Goal: Task Accomplishment & Management: Use online tool/utility

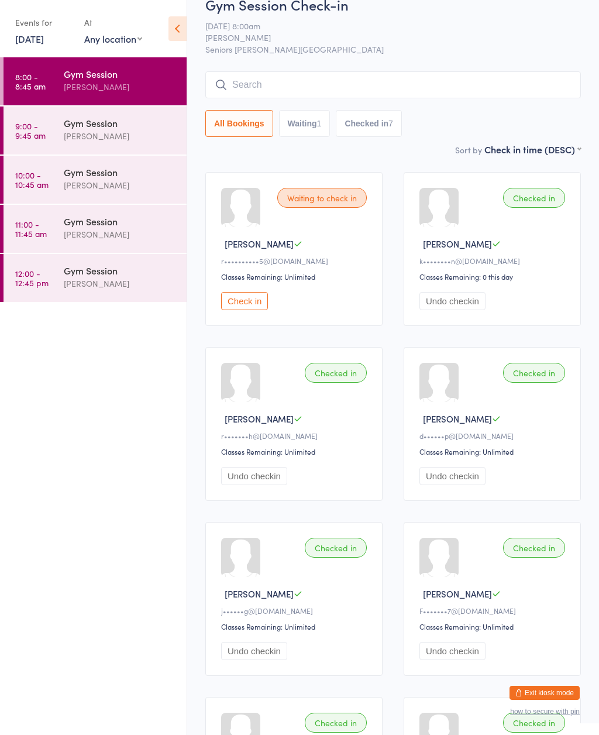
click at [39, 153] on link "9:00 - 9:45 am Gym Session Nicholas Short" at bounding box center [95, 131] width 183 height 48
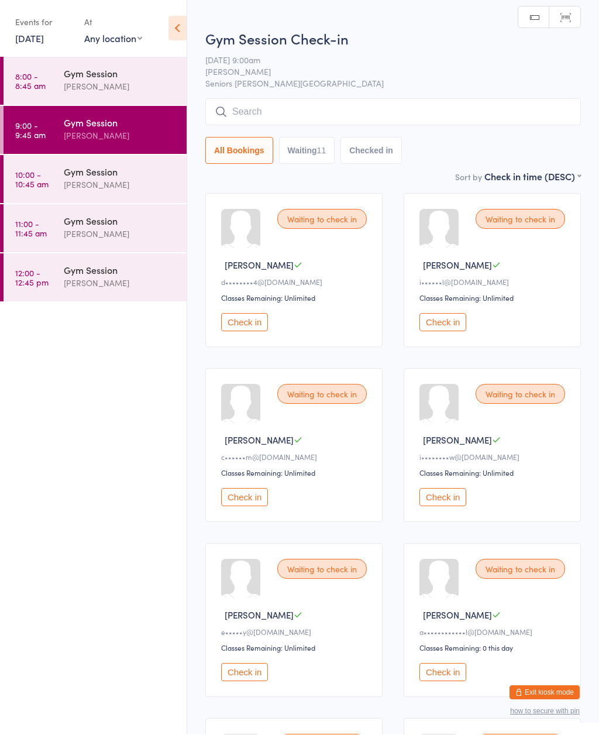
scroll to position [1, 0]
click at [169, 30] on icon at bounding box center [178, 28] width 18 height 25
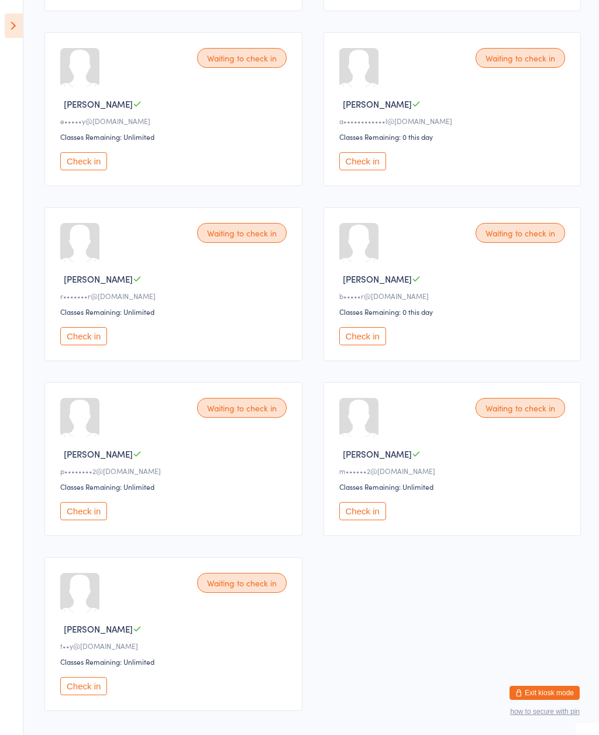
scroll to position [511, 0]
click at [88, 696] on button "Check in" at bounding box center [83, 687] width 47 height 18
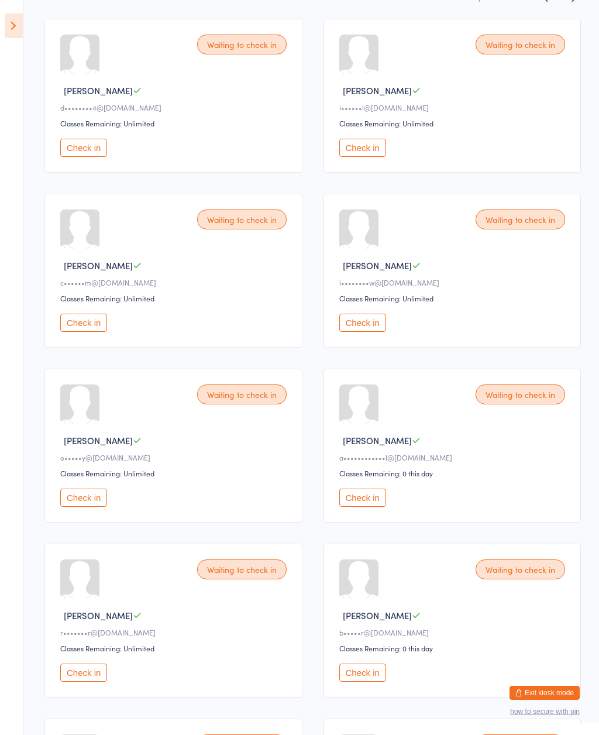
scroll to position [174, 0]
click at [378, 683] on button "Check in" at bounding box center [362, 674] width 47 height 18
click at [87, 683] on button "Check in" at bounding box center [83, 674] width 47 height 18
click at [528, 51] on div "Waiting to check in" at bounding box center [521, 46] width 90 height 20
click at [369, 156] on button "Check in" at bounding box center [362, 149] width 47 height 18
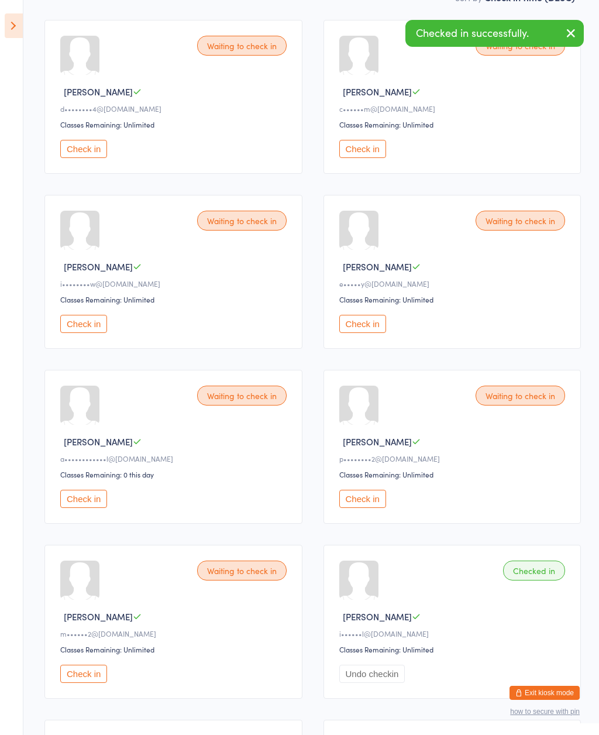
click at [368, 155] on button "Check in" at bounding box center [362, 149] width 47 height 18
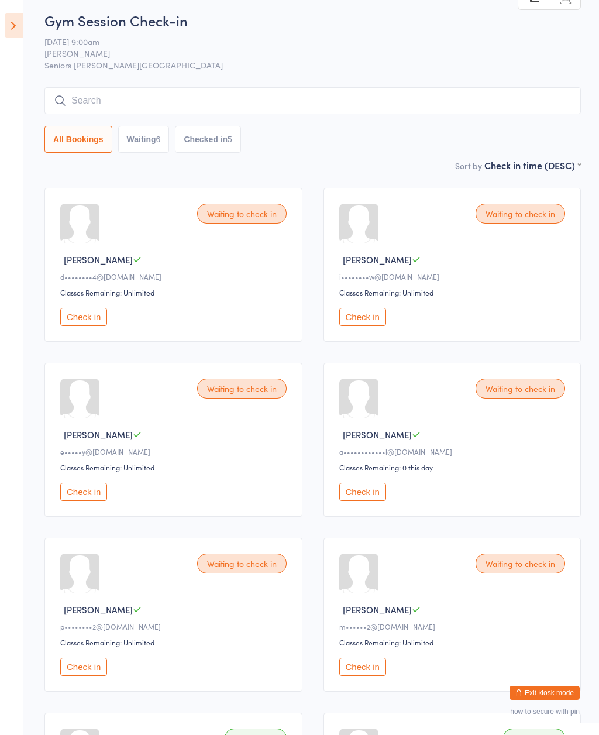
scroll to position [0, 0]
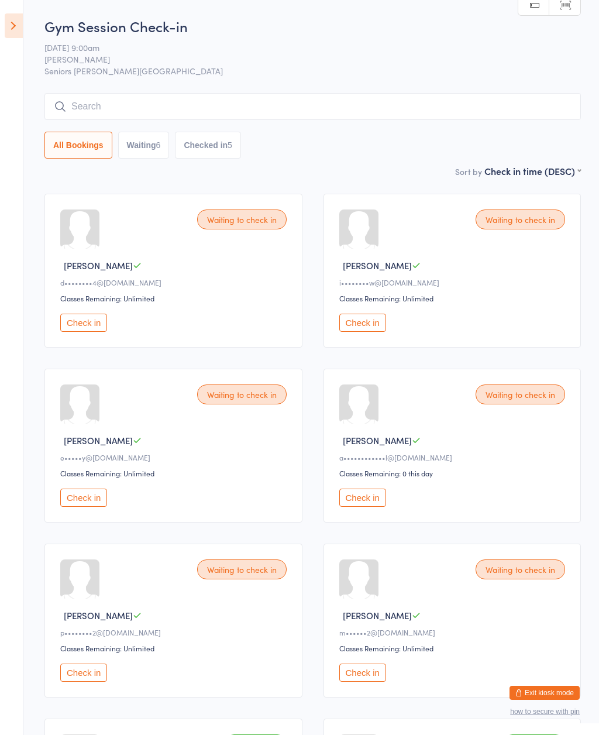
click at [87, 507] on button "Check in" at bounding box center [83, 498] width 47 height 18
click at [82, 332] on button "Check in" at bounding box center [83, 323] width 47 height 18
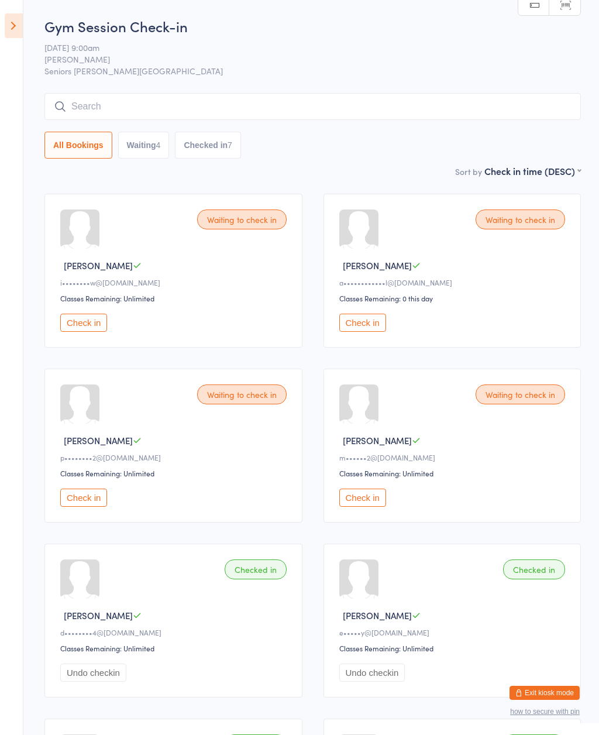
click at [15, 29] on icon at bounding box center [14, 25] width 18 height 25
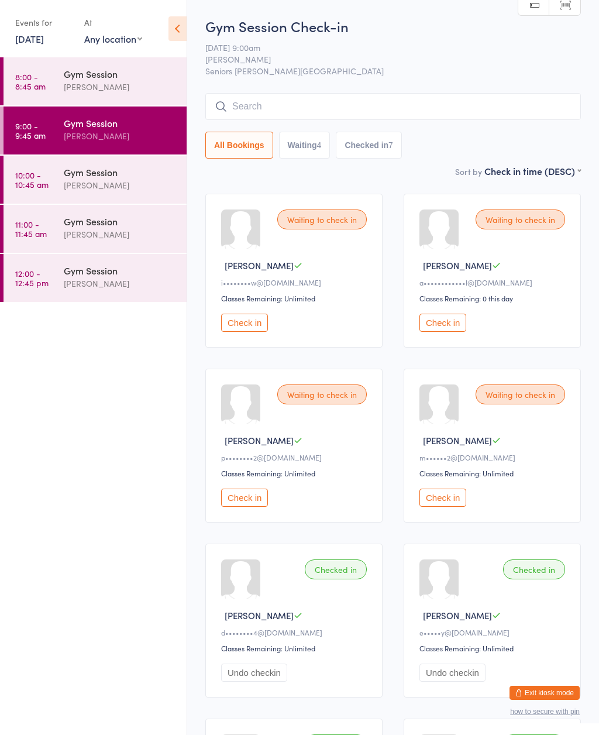
click at [338, 212] on div "Waiting to check in Marie D i••••••••w@bigpond.com Classes Remaining: Unlimited…" at bounding box center [293, 271] width 177 height 154
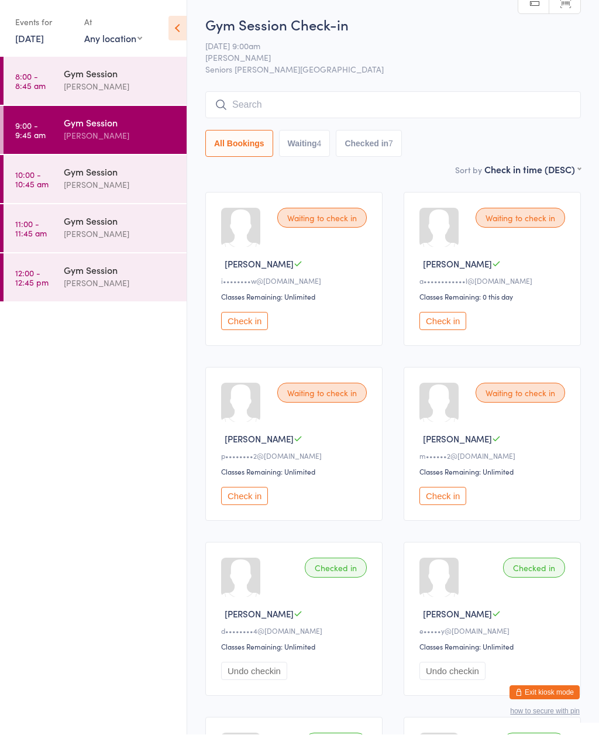
click at [347, 213] on div "Waiting to check in" at bounding box center [322, 218] width 90 height 20
click at [266, 320] on button "Check in" at bounding box center [244, 320] width 47 height 18
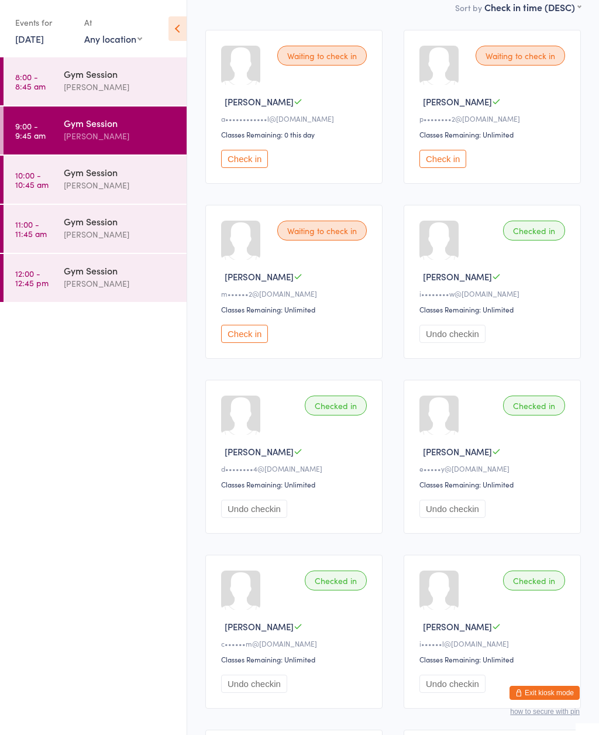
scroll to position [163, 0]
click at [254, 344] on button "Check in" at bounding box center [244, 334] width 47 height 18
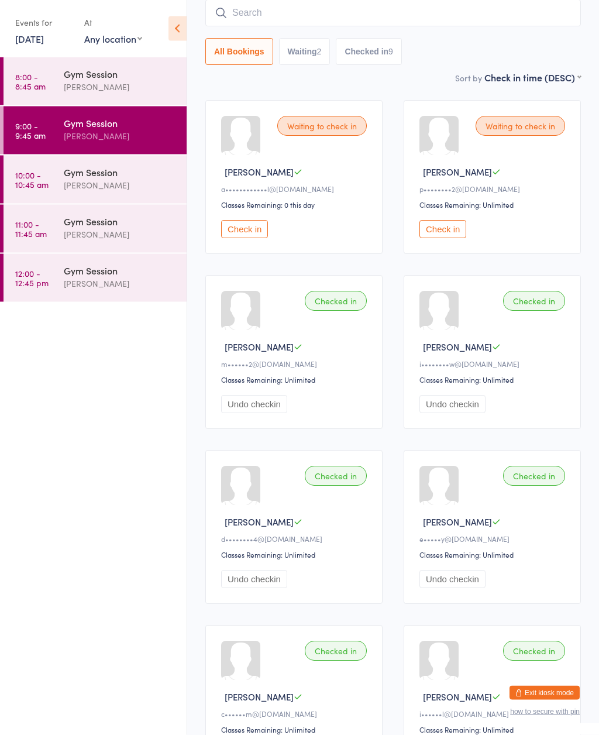
scroll to position [88, 0]
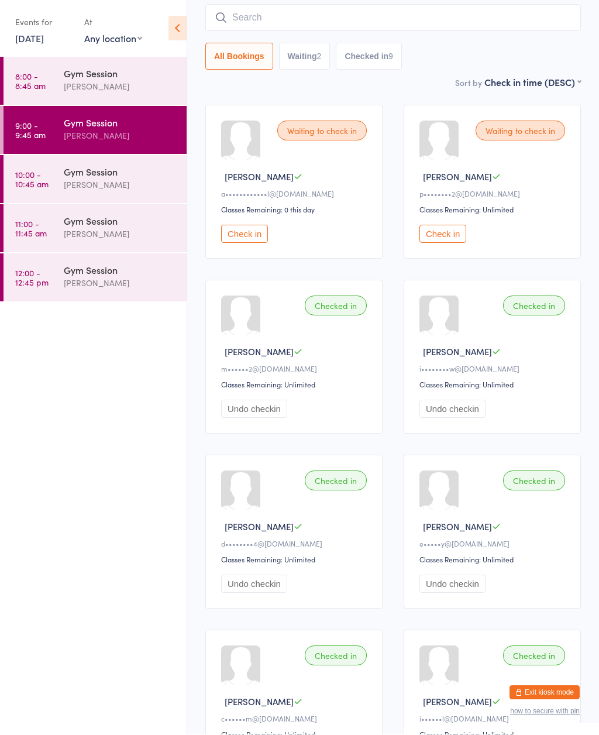
click at [548, 692] on button "Exit kiosk mode" at bounding box center [545, 693] width 70 height 14
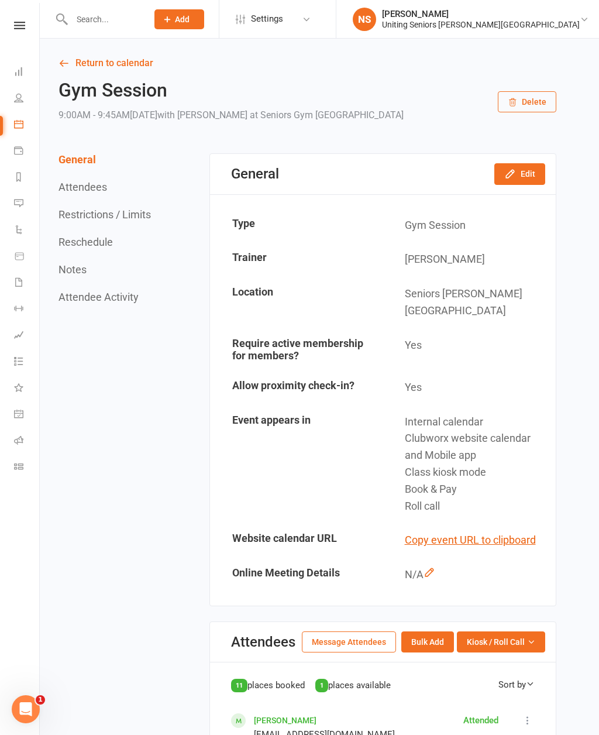
click at [19, 85] on link "Dashboard" at bounding box center [27, 73] width 26 height 26
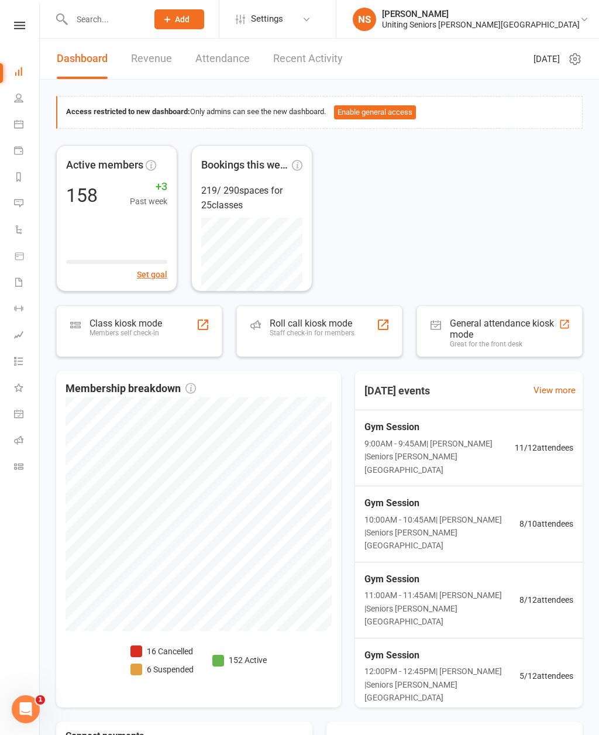
click at [294, 337] on div "Roll call kiosk mode Staff check-in for members" at bounding box center [312, 333] width 85 height 30
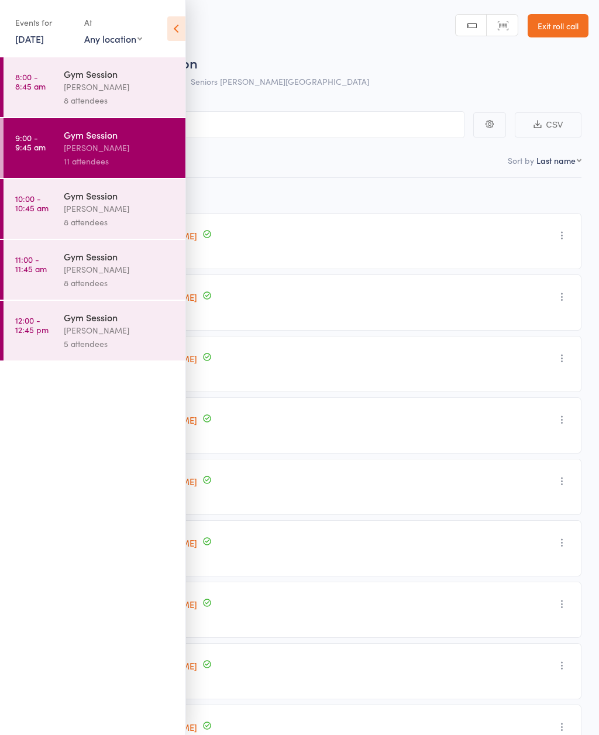
click at [177, 30] on icon at bounding box center [176, 28] width 18 height 25
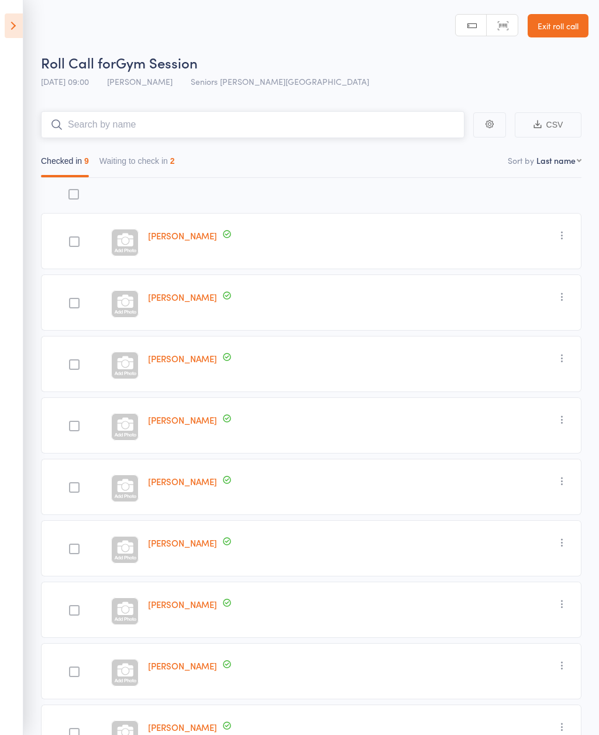
click at [90, 123] on input "search" at bounding box center [253, 124] width 424 height 27
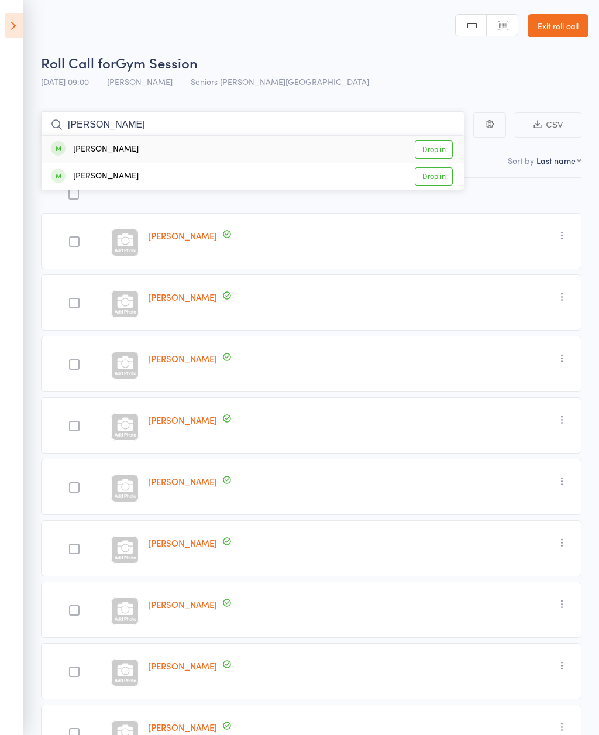
type input "Ruth"
click at [423, 151] on link "Drop in" at bounding box center [434, 149] width 38 height 18
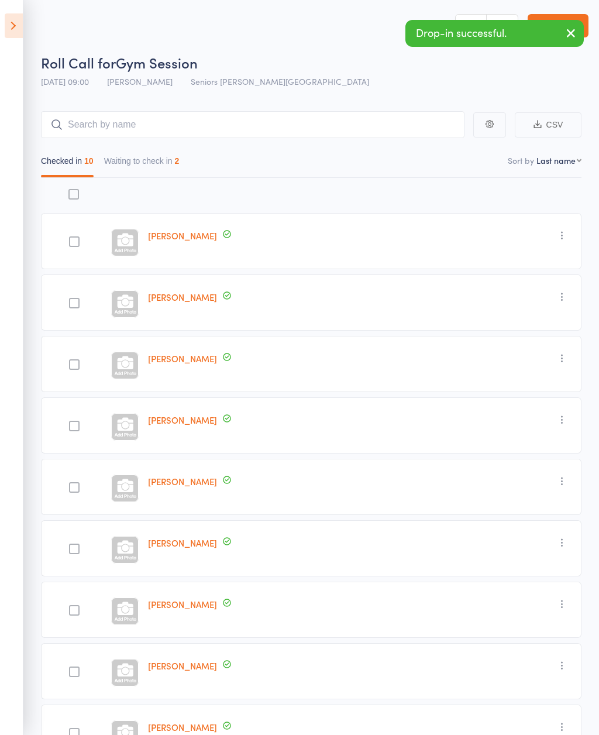
click at [564, 303] on icon "button" at bounding box center [563, 297] width 12 height 12
click at [514, 325] on li "Undo check-in" at bounding box center [520, 320] width 97 height 15
click at [13, 25] on icon at bounding box center [14, 25] width 18 height 25
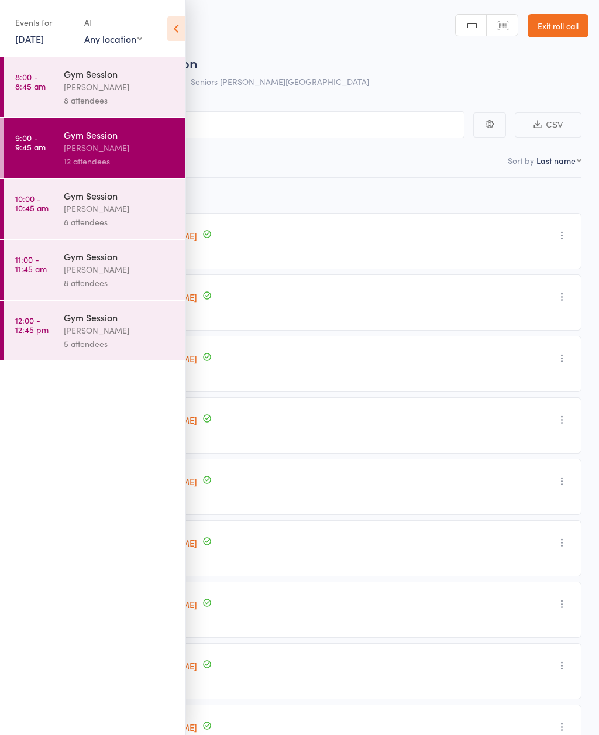
click at [184, 32] on icon at bounding box center [176, 28] width 18 height 25
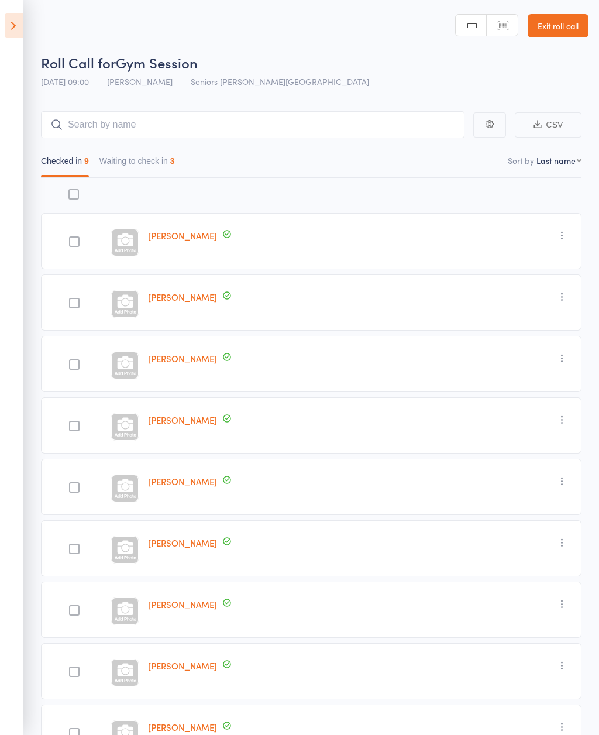
click at [575, 32] on link "Exit roll call" at bounding box center [558, 25] width 61 height 23
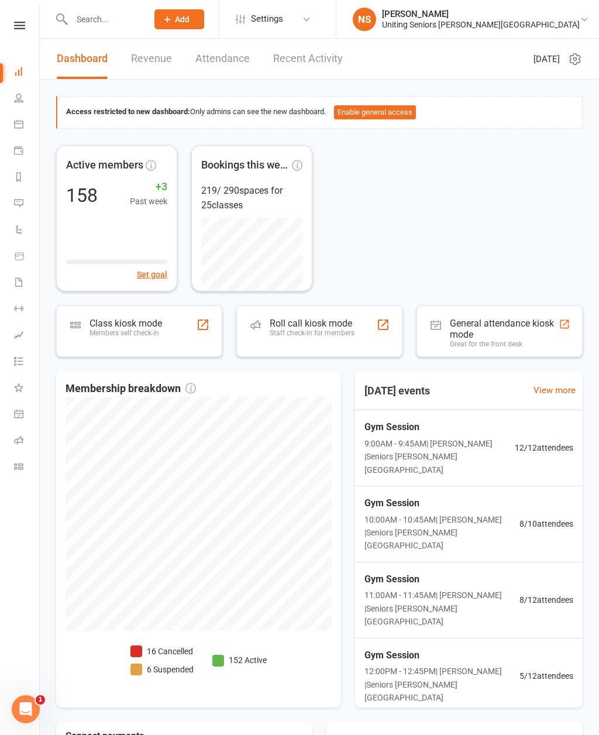
click at [122, 337] on div "Class kiosk mode Members self check-in" at bounding box center [126, 333] width 73 height 30
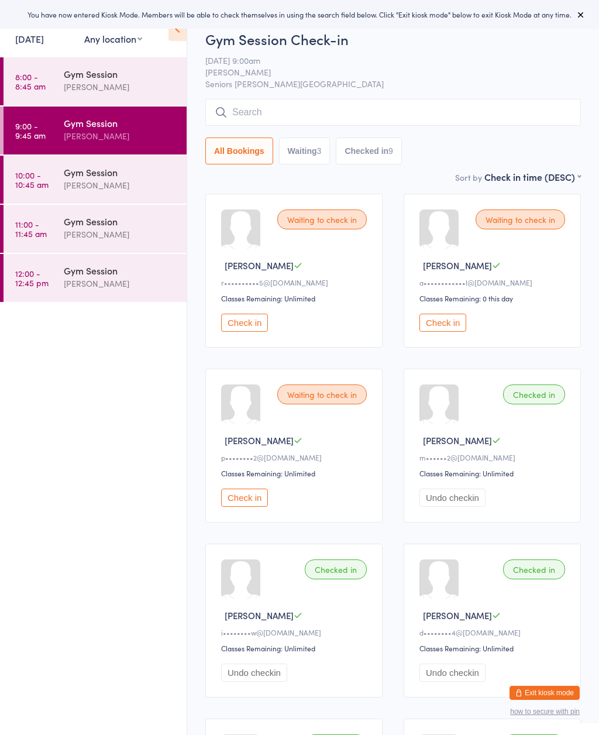
click at [170, 39] on icon at bounding box center [178, 28] width 18 height 25
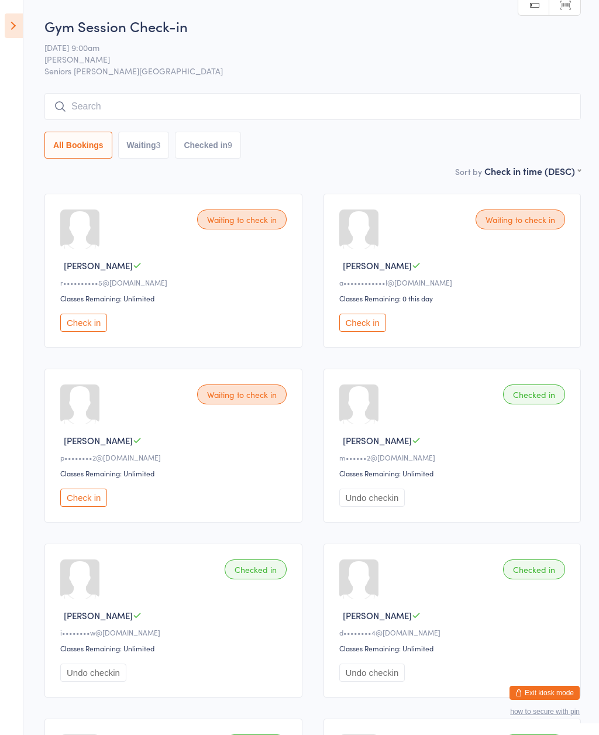
click at [95, 329] on button "Check in" at bounding box center [83, 323] width 47 height 18
click at [91, 331] on button "Check in" at bounding box center [83, 323] width 47 height 18
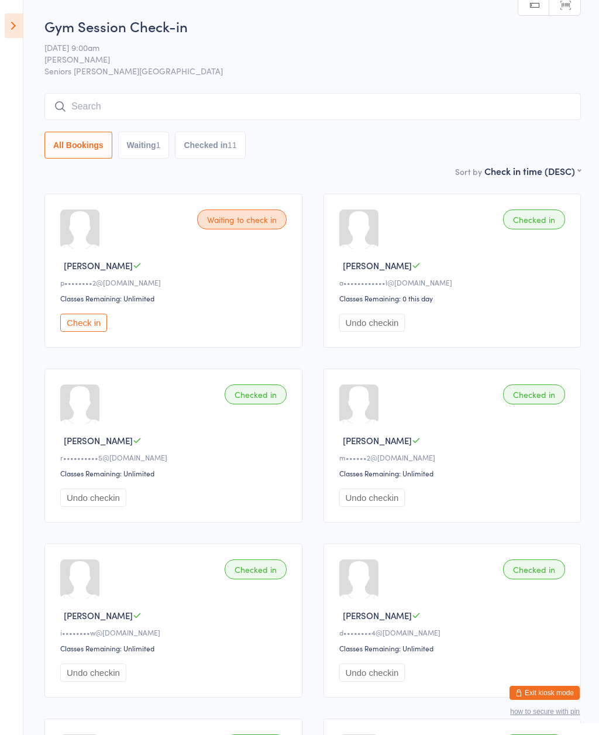
click at [91, 329] on button "Check in" at bounding box center [83, 323] width 47 height 18
click at [19, 29] on icon at bounding box center [14, 25] width 18 height 25
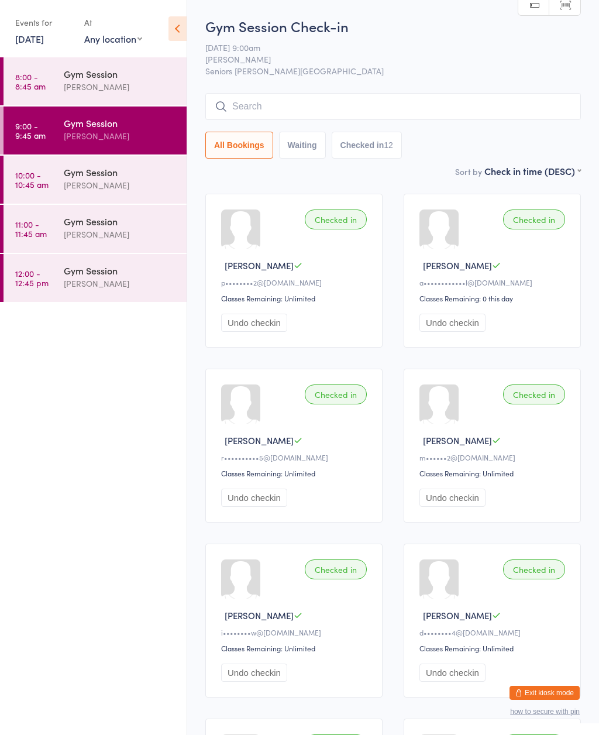
click at [58, 86] on link "8:00 - 8:45 am Gym Session [PERSON_NAME]" at bounding box center [95, 81] width 183 height 48
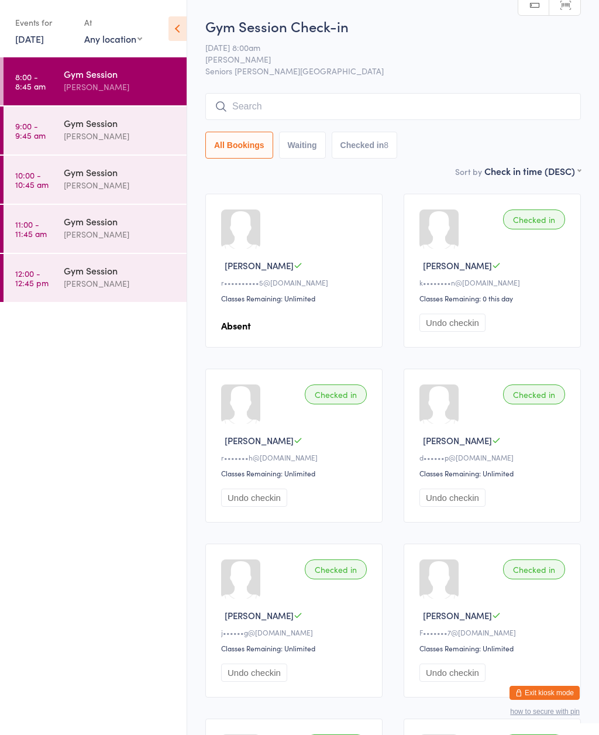
click at [71, 126] on div "Gym Session" at bounding box center [120, 122] width 113 height 13
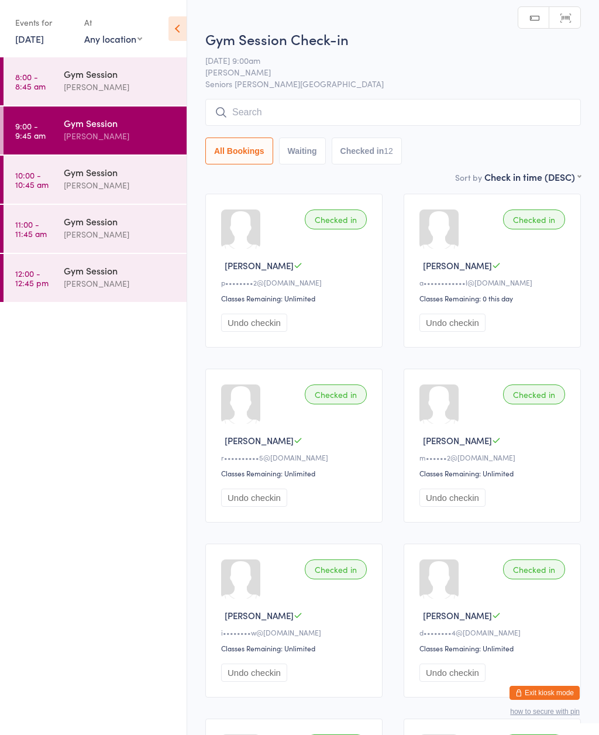
click at [68, 181] on div "[PERSON_NAME]" at bounding box center [120, 184] width 113 height 13
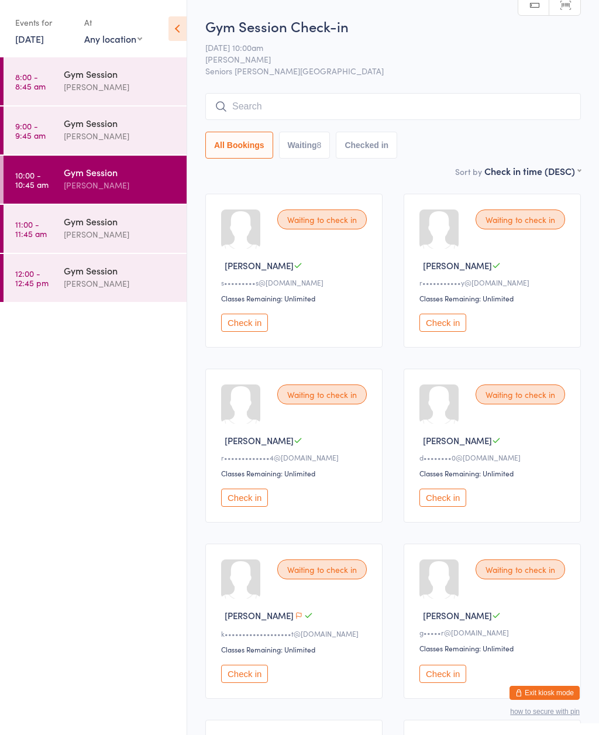
click at [184, 33] on icon at bounding box center [178, 28] width 18 height 25
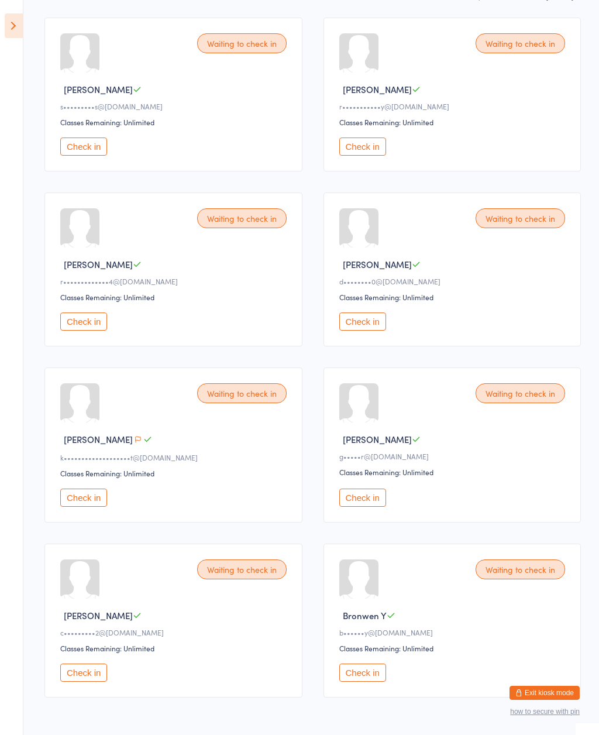
scroll to position [175, 0]
